Goal: Task Accomplishment & Management: Use online tool/utility

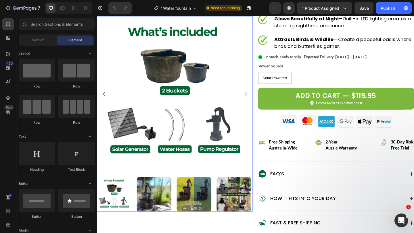
scroll to position [201, 0]
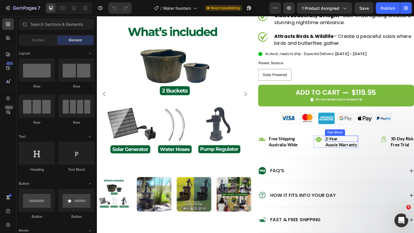
click at [368, 151] on p "2-year" at bounding box center [362, 149] width 34 height 5
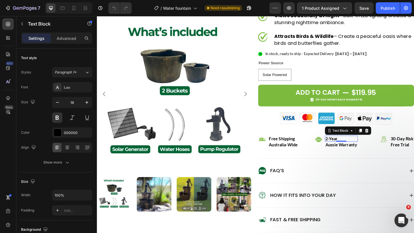
click at [347, 151] on p "2-year" at bounding box center [362, 149] width 34 height 5
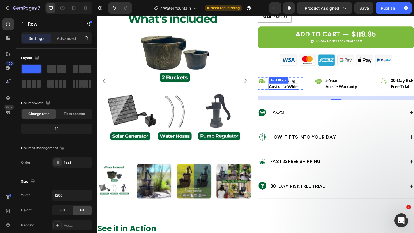
scroll to position [264, 0]
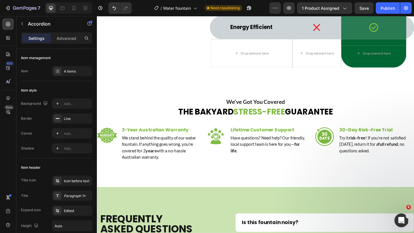
scroll to position [2502, 0]
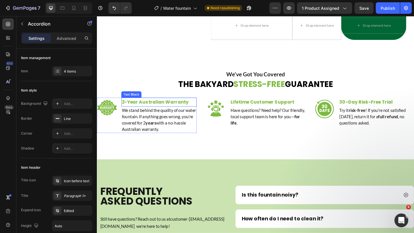
click at [156, 109] on strong "2-Year Australian Warranty" at bounding box center [160, 109] width 73 height 7
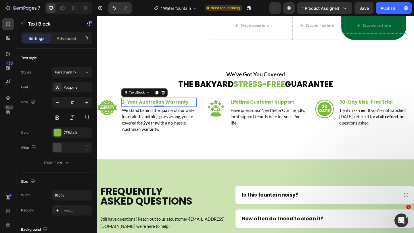
click at [126, 111] on strong "2-Year Australian Warranty" at bounding box center [160, 109] width 73 height 7
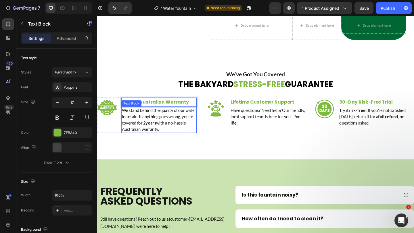
click at [161, 134] on strong "years" at bounding box center [155, 132] width 11 height 5
click at [163, 133] on p "We stand behind the quality of our water fountain. If anything goes wrong, you’…" at bounding box center [164, 129] width 81 height 28
click at [161, 133] on strong "years" at bounding box center [155, 132] width 11 height 5
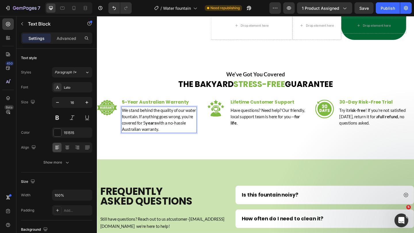
click at [161, 133] on strong "years" at bounding box center [155, 132] width 11 height 5
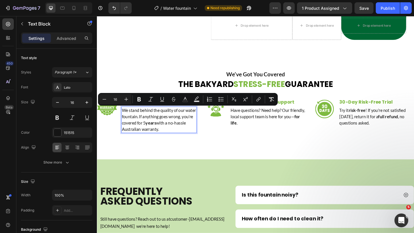
click at [161, 133] on strong "years" at bounding box center [155, 132] width 11 height 5
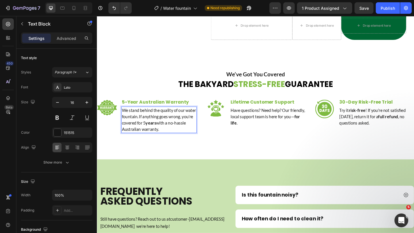
click at [161, 133] on strong "years" at bounding box center [155, 132] width 11 height 5
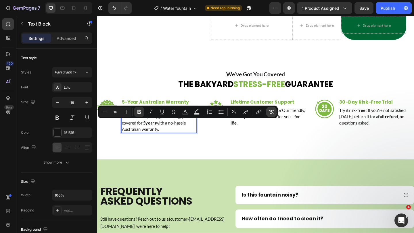
click at [272, 113] on icon "Editor contextual toolbar" at bounding box center [271, 112] width 6 height 6
click at [174, 132] on p "We stand behind the quality of our water fountain. If anything goes wrong, you’…" at bounding box center [164, 129] width 81 height 28
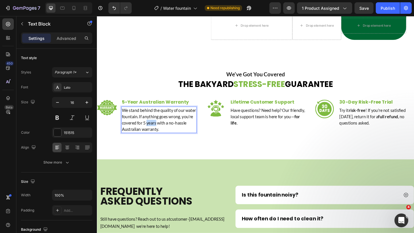
click at [174, 132] on p "We stand behind the quality of our water fountain. If anything goes wrong, you’…" at bounding box center [164, 129] width 81 height 28
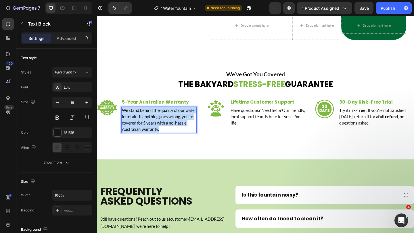
click at [174, 132] on p "We stand behind the quality of our water fountain. If anything goes wrong, you’…" at bounding box center [164, 129] width 81 height 28
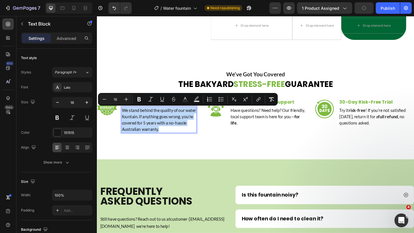
click at [174, 132] on p "We stand behind the quality of our water fountain. If anything goes wrong, you’…" at bounding box center [164, 129] width 81 height 28
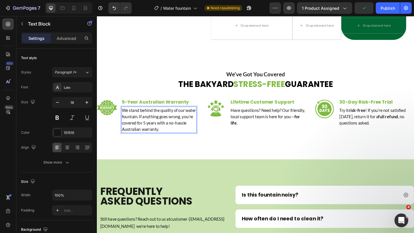
click at [174, 132] on p "We stand behind the quality of our water fountain. If anything goes wrong, you’…" at bounding box center [164, 129] width 81 height 28
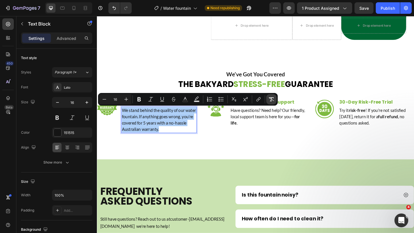
click at [274, 100] on button "Remove Format" at bounding box center [271, 99] width 10 height 10
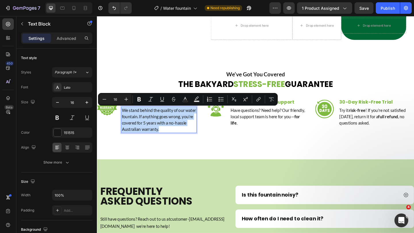
click at [186, 130] on p "We stand behind the quality of our water fountain. If anything goes wrong, you’…" at bounding box center [164, 129] width 81 height 28
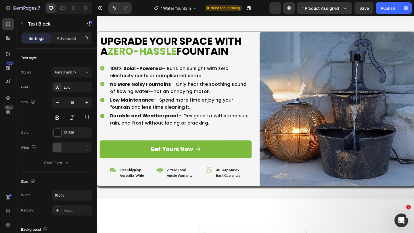
scroll to position [3213, 0]
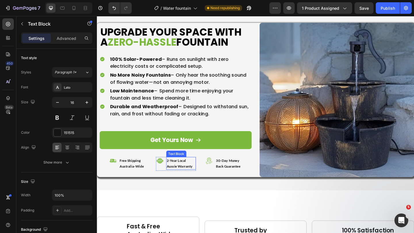
click at [176, 173] on p "2-year local aussie warranty" at bounding box center [188, 176] width 31 height 13
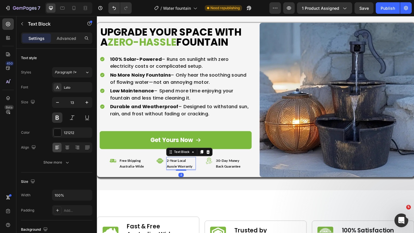
click at [174, 174] on p "2-year local aussie warranty" at bounding box center [188, 176] width 31 height 13
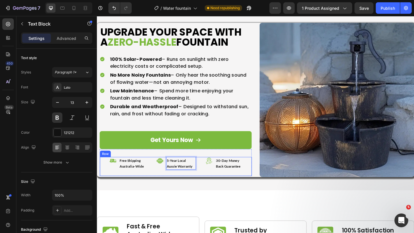
click at [179, 188] on div "Icon free shipping [GEOGRAPHIC_DATA]-wide Text Block Row Icon 5-year local auss…" at bounding box center [182, 179] width 165 height 21
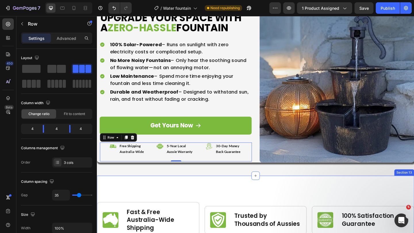
scroll to position [3228, 0]
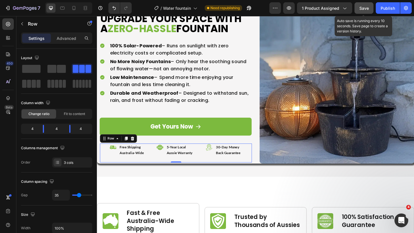
click at [366, 10] on span "Save" at bounding box center [363, 8] width 9 height 5
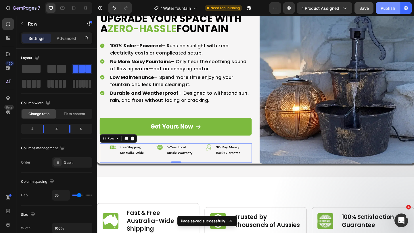
click at [382, 9] on div "Publish" at bounding box center [387, 8] width 14 height 6
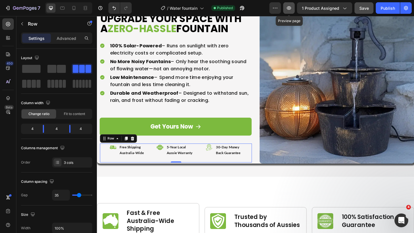
click at [289, 8] on icon "button" at bounding box center [289, 7] width 4 height 3
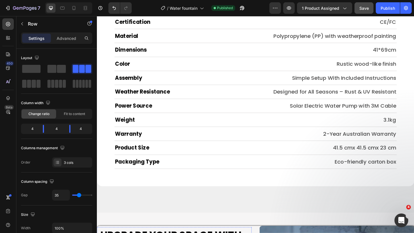
scroll to position [2984, 0]
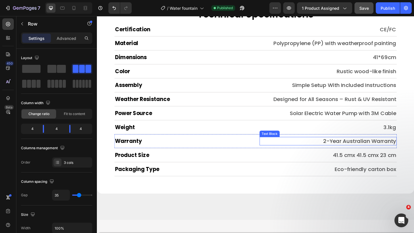
click at [345, 150] on p "2-Year Australian Warranty" at bounding box center [348, 152] width 148 height 8
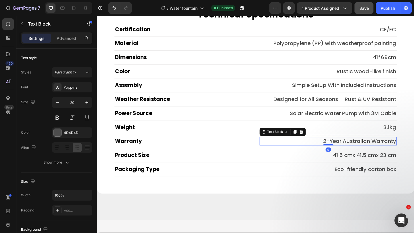
click at [345, 150] on p "2-Year Australian Warranty" at bounding box center [348, 152] width 148 height 8
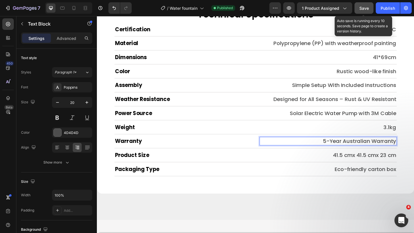
click at [367, 9] on span "Save" at bounding box center [363, 8] width 9 height 5
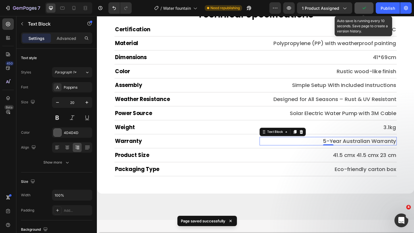
click at [367, 9] on button "button" at bounding box center [363, 7] width 19 height 11
click at [367, 9] on span "Save" at bounding box center [363, 8] width 9 height 5
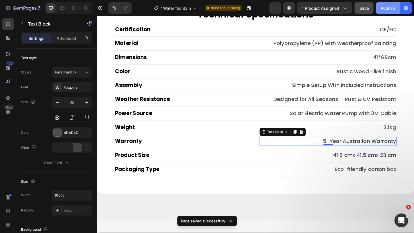
click at [383, 9] on div "Publish" at bounding box center [387, 8] width 14 height 6
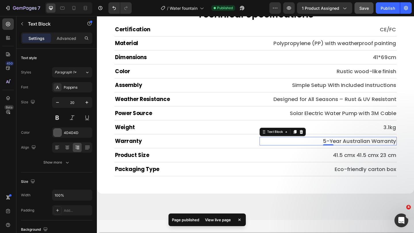
click at [240, 219] on icon at bounding box center [239, 220] width 2 height 2
